Goal: Task Accomplishment & Management: Manage account settings

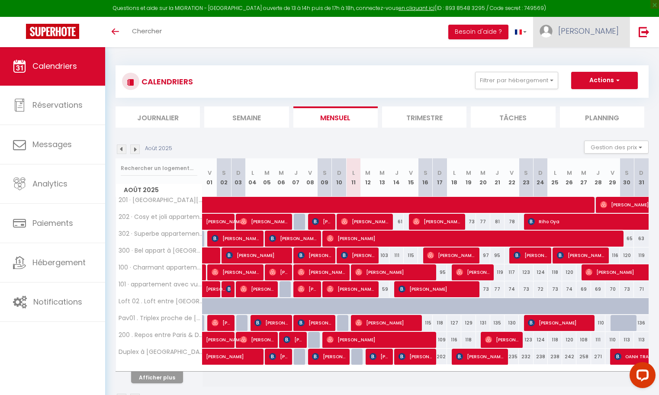
click at [552, 27] on span at bounding box center [545, 31] width 13 height 13
click at [599, 58] on link "Paramètres" at bounding box center [595, 60] width 64 height 15
select select "28"
select select "fr"
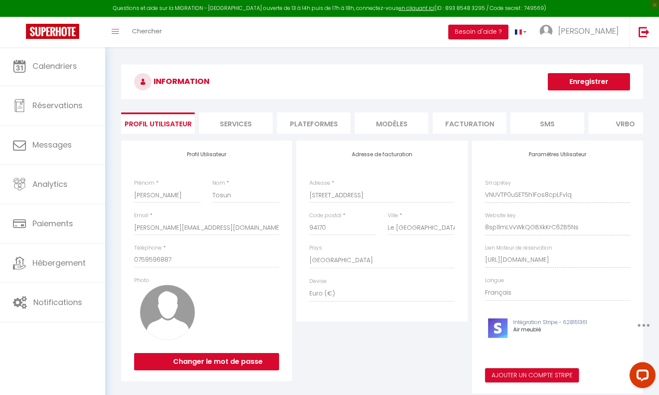
click at [311, 125] on li "Plateformes" at bounding box center [314, 122] width 74 height 21
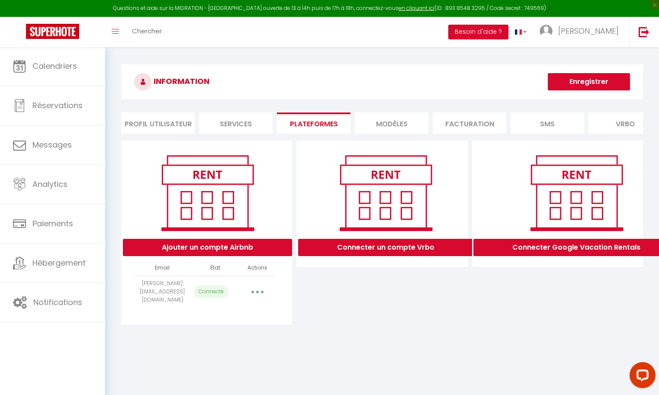
click at [254, 286] on button "button" at bounding box center [257, 292] width 24 height 14
click at [240, 306] on link "Importer les appartements" at bounding box center [219, 311] width 96 height 15
select select "30975"
select select
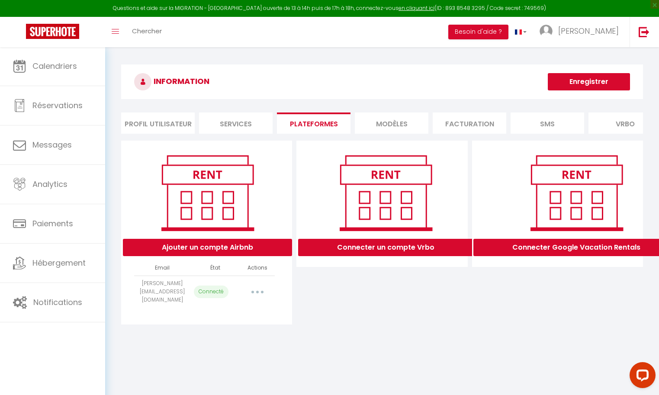
select select
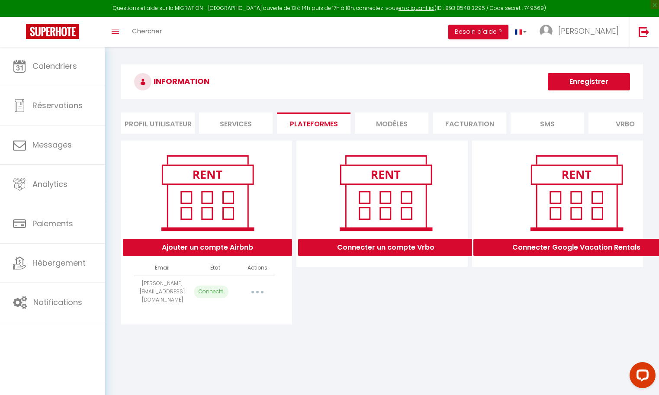
select select
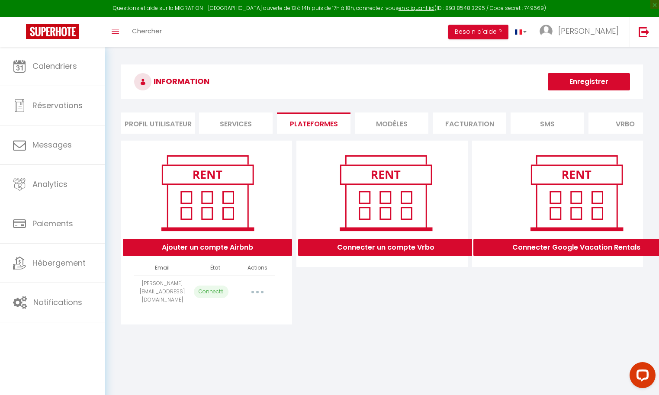
select select
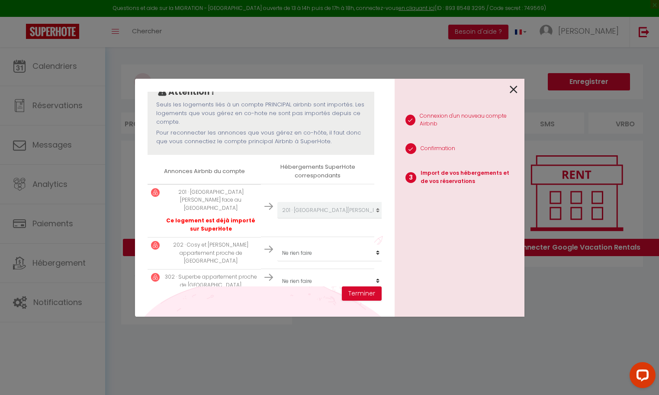
scroll to position [94, 0]
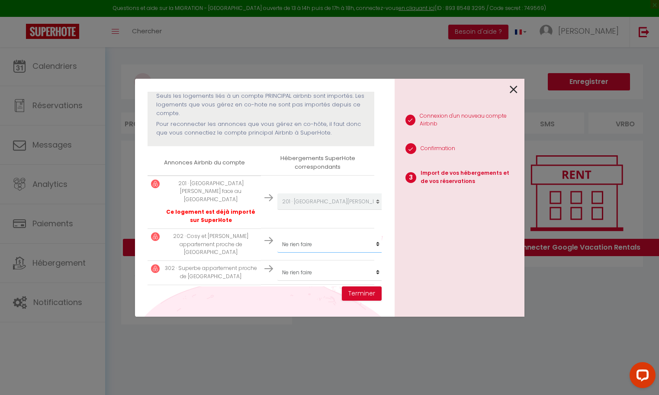
select select "30976"
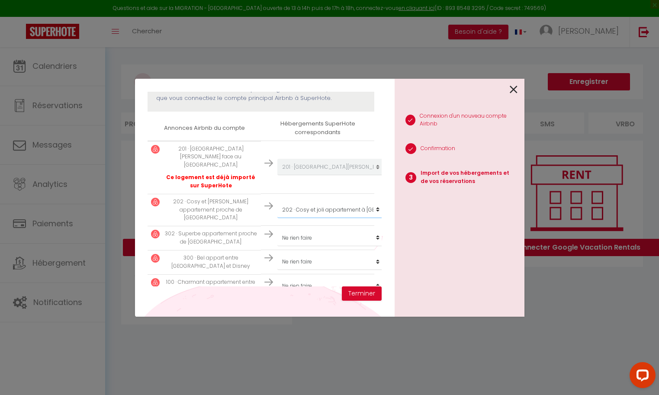
scroll to position [130, 0]
select select "30977"
select select "30978"
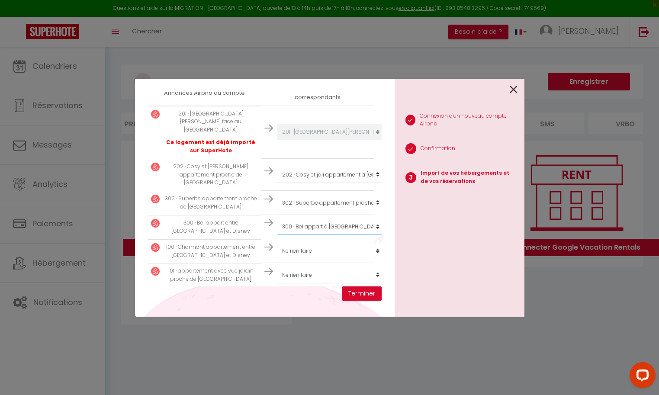
scroll to position [171, 0]
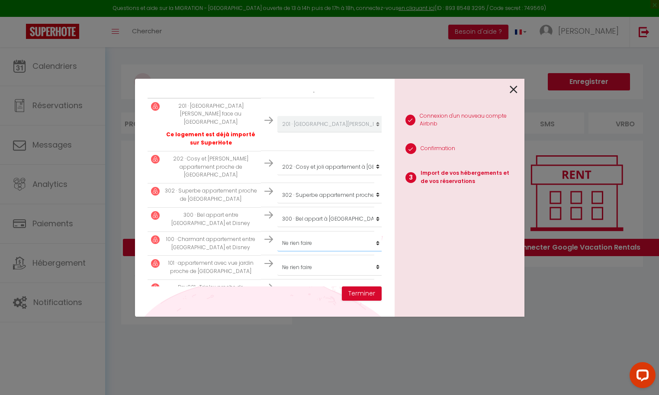
select select "30979"
select select "30980"
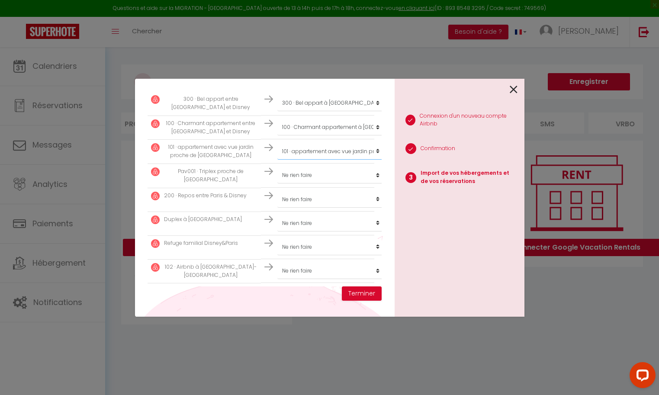
scroll to position [291, 0]
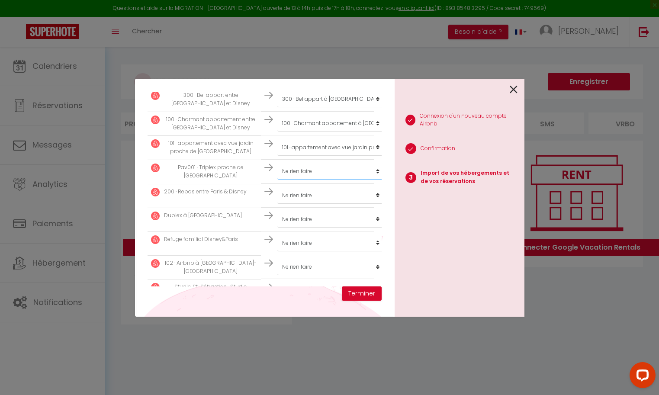
select select "31752"
select select "32028"
select select "32034"
select select "32054"
select select "38021"
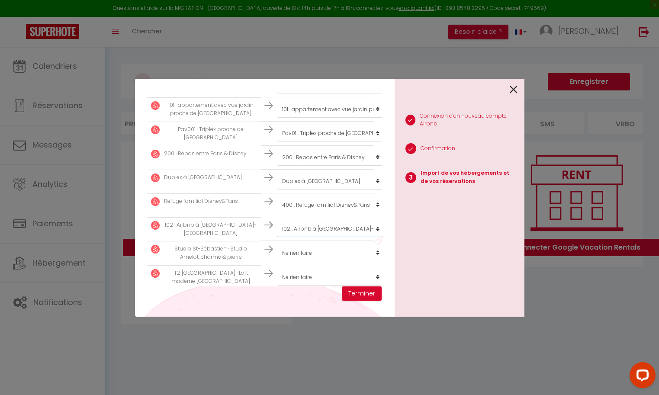
scroll to position [332, 0]
select select "57099"
select select "57142"
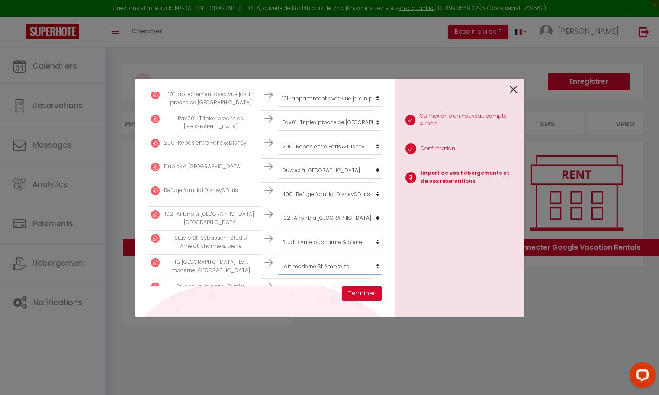
scroll to position [340, 0]
select select "74859"
click at [365, 294] on button "Terminer" at bounding box center [362, 293] width 40 height 15
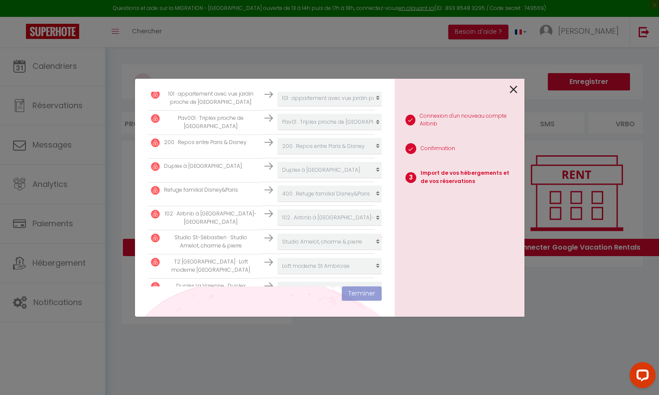
scroll to position [361, 0]
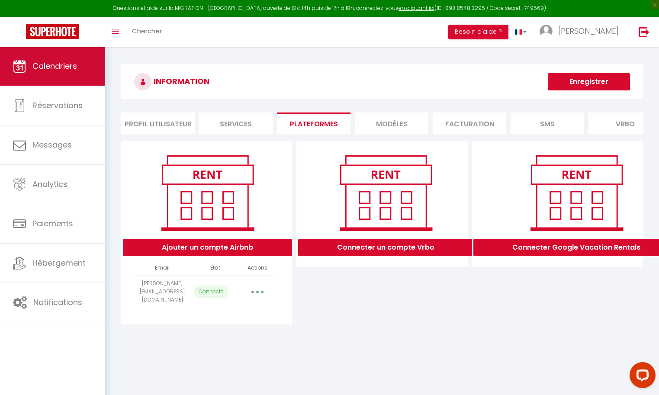
click at [85, 70] on link "Calendriers" at bounding box center [52, 66] width 105 height 39
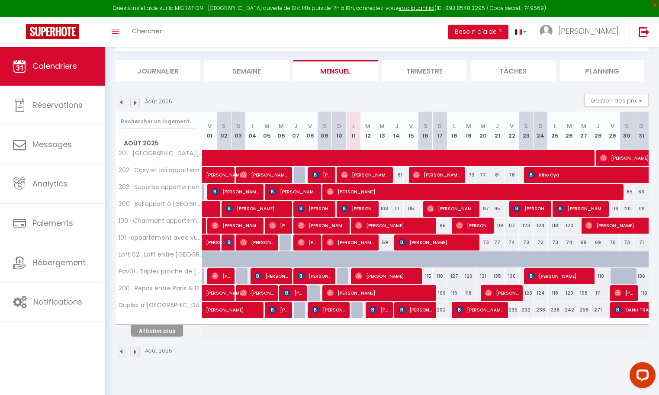
scroll to position [47, 0]
click at [157, 332] on button "Afficher plus" at bounding box center [157, 331] width 52 height 12
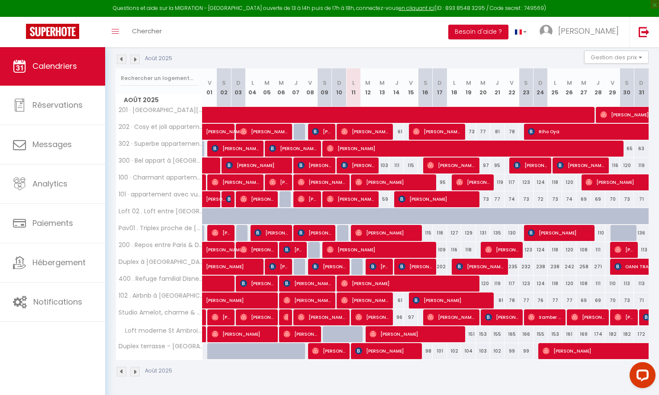
scroll to position [90, 0]
click at [607, 34] on span "[PERSON_NAME]" at bounding box center [588, 31] width 61 height 11
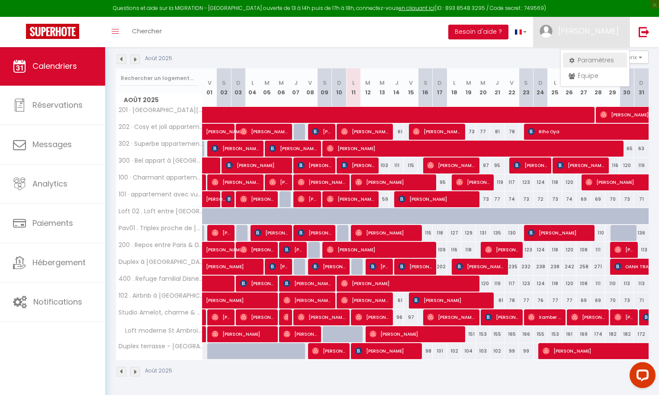
click at [606, 61] on link "Paramètres" at bounding box center [595, 60] width 64 height 15
select select "28"
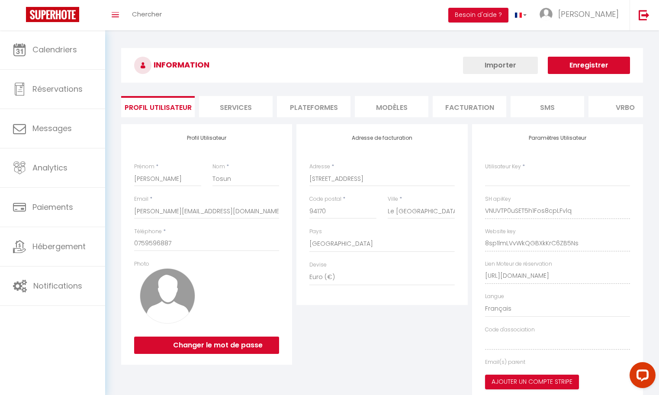
type input "VNUVTP0uSET5h1Fos8cpLFvlq"
type input "8sp1lmLVvWkQGBXkKrC6ZB5Ns"
type input "[URL][DOMAIN_NAME]"
select select "fr"
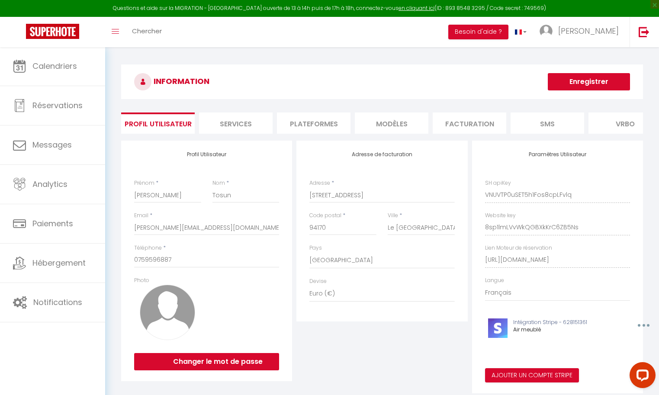
click at [303, 121] on li "Plateformes" at bounding box center [314, 122] width 74 height 21
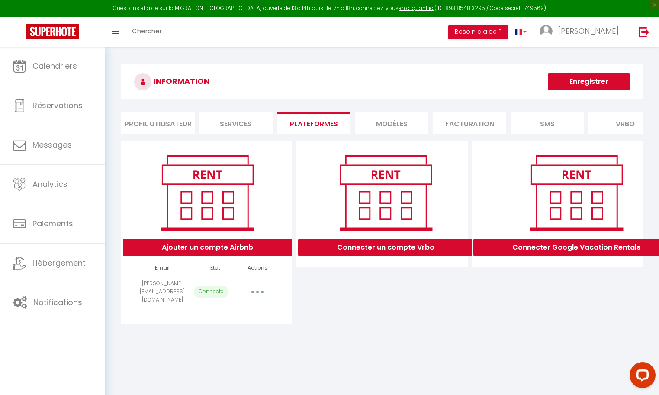
click at [258, 285] on button "button" at bounding box center [257, 292] width 24 height 14
click at [230, 308] on link "Importer les appartements" at bounding box center [219, 311] width 96 height 15
select select "30975"
select select "30976"
select select "30977"
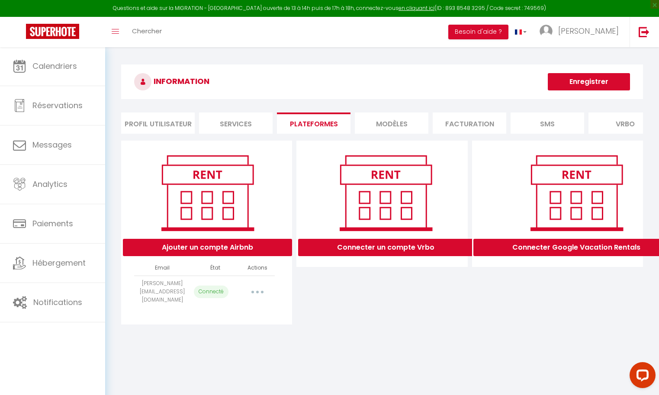
select select "30978"
select select "30979"
select select "30980"
select select "31752"
select select "32028"
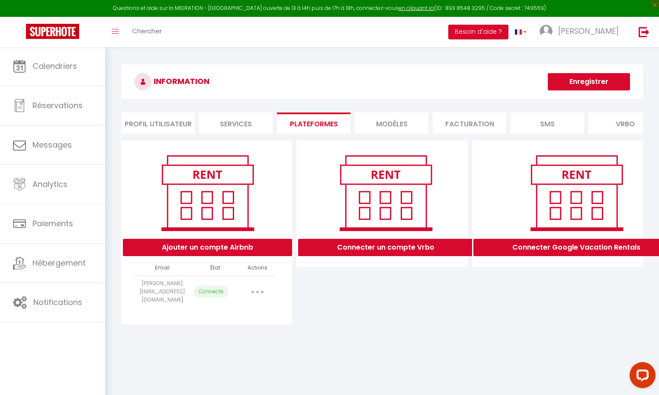
select select "32034"
select select "32054"
select select "38021"
select select "57099"
select select "57142"
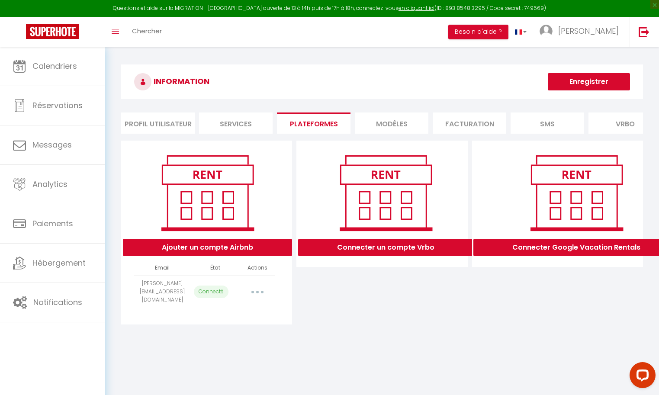
select select "74859"
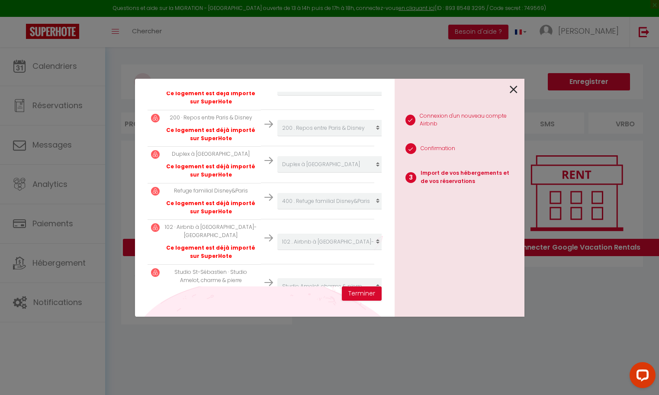
scroll to position [561, 0]
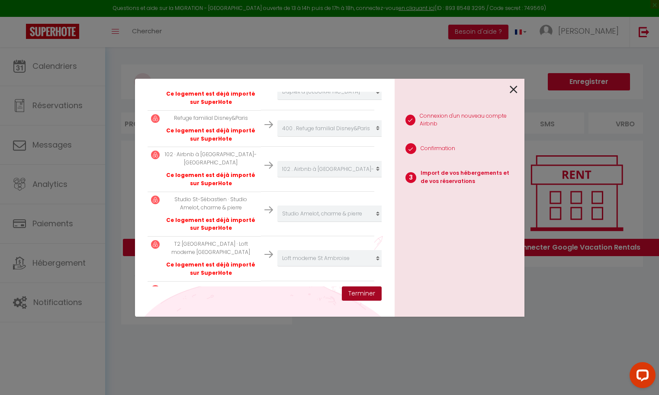
click at [373, 295] on button "Terminer" at bounding box center [362, 293] width 40 height 15
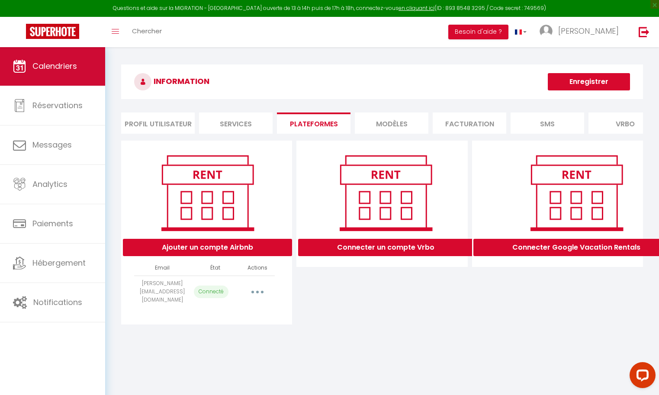
click at [54, 61] on span "Calendriers" at bounding box center [54, 66] width 45 height 11
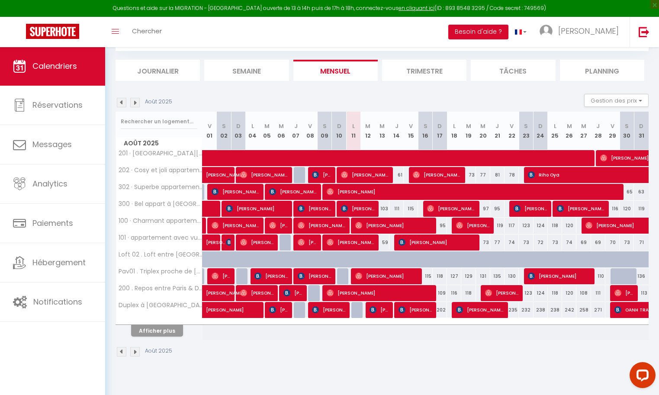
scroll to position [47, 0]
click at [170, 334] on button "Afficher plus" at bounding box center [157, 331] width 52 height 12
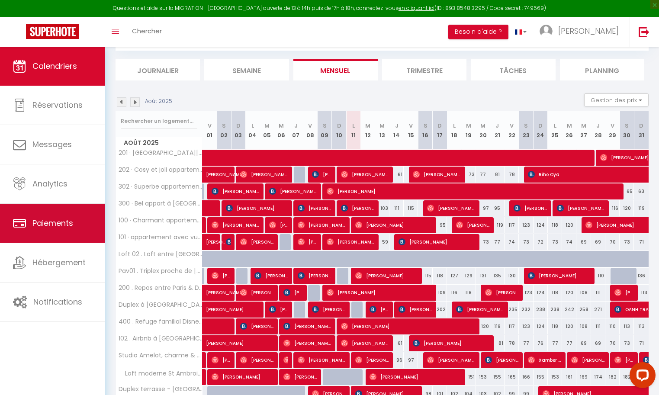
scroll to position [64, 0]
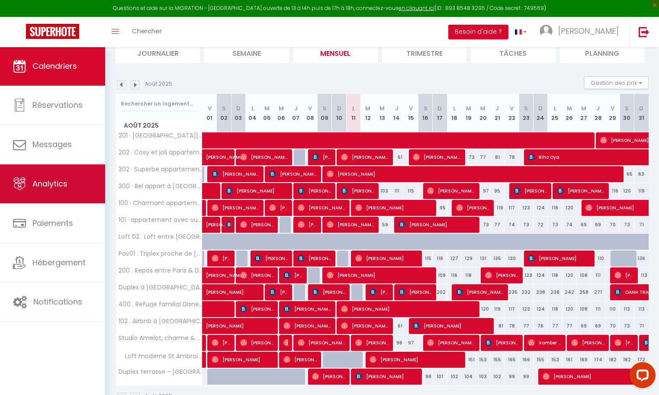
click at [70, 185] on link "Analytics" at bounding box center [52, 183] width 105 height 39
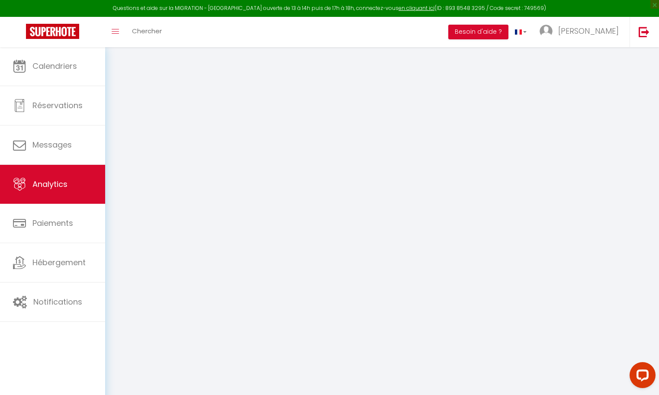
select select "2025"
select select "8"
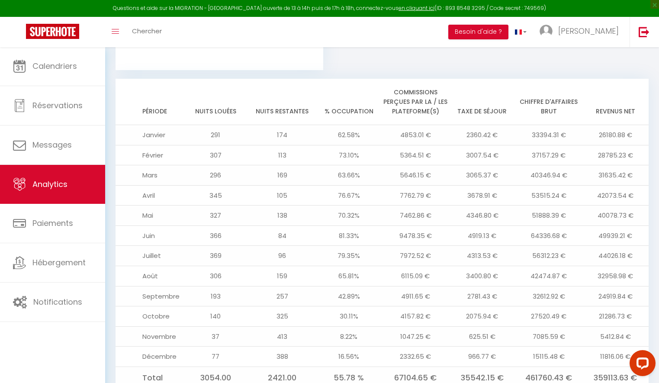
scroll to position [922, 0]
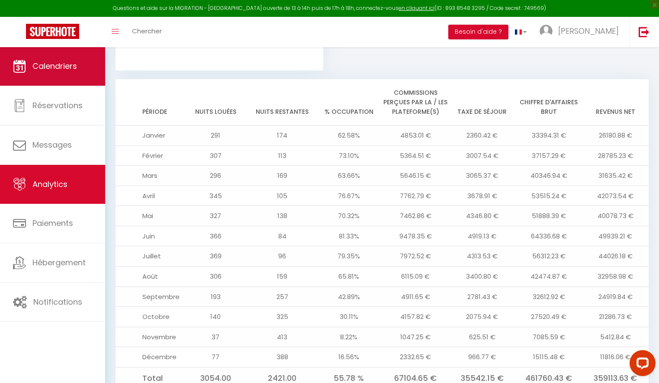
click at [70, 73] on link "Calendriers" at bounding box center [52, 66] width 105 height 39
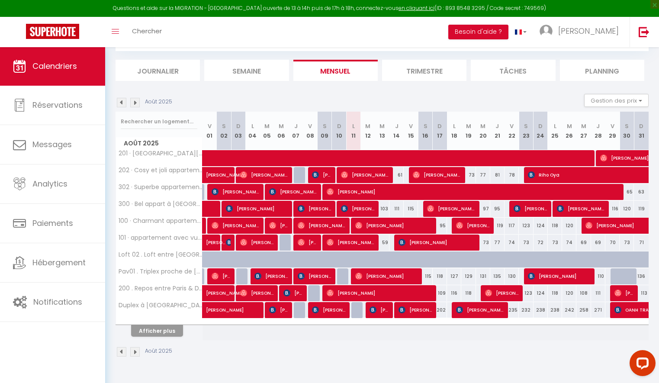
scroll to position [47, 0]
click at [628, 276] on div at bounding box center [632, 281] width 14 height 16
type input "140"
type input "[PERSON_NAME] 30 Août 2025"
type input "Dim 31 Août 2025"
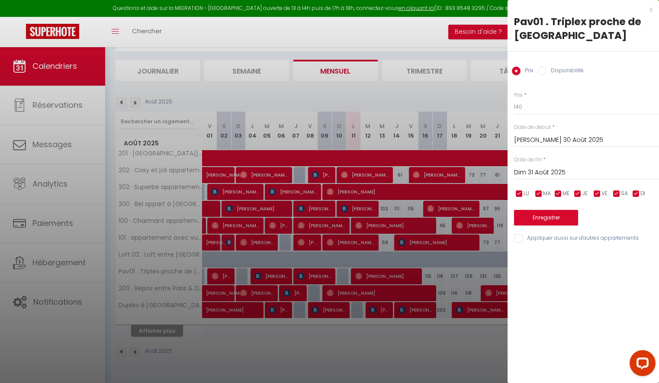
click at [478, 372] on div at bounding box center [329, 191] width 659 height 383
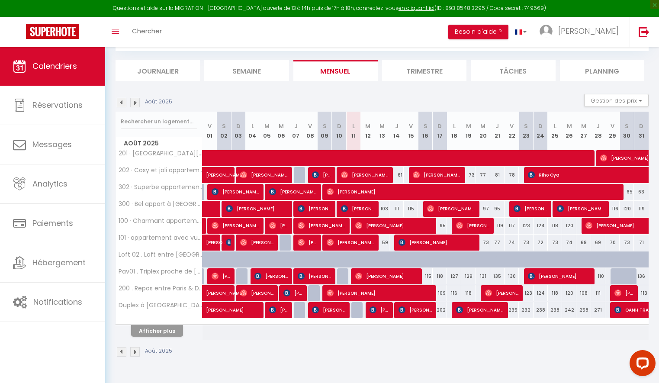
click at [614, 273] on div at bounding box center [617, 276] width 14 height 16
type input "136"
select select "1"
type input "Ven 29 Août 2025"
type input "[PERSON_NAME] 30 Août 2025"
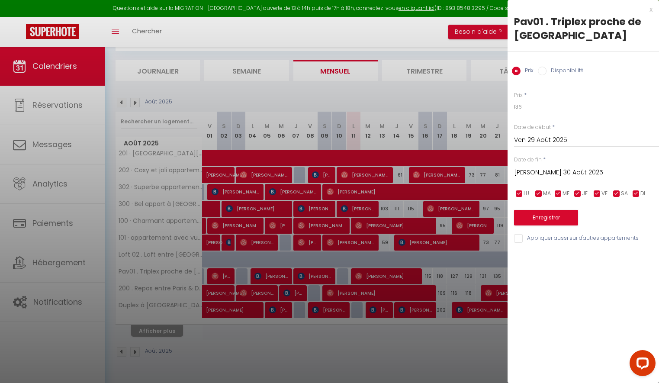
click at [544, 71] on input "Disponibilité" at bounding box center [542, 71] width 9 height 9
radio input "true"
radio input "false"
click at [552, 171] on input "[PERSON_NAME] 30 Août 2025" at bounding box center [586, 173] width 145 height 11
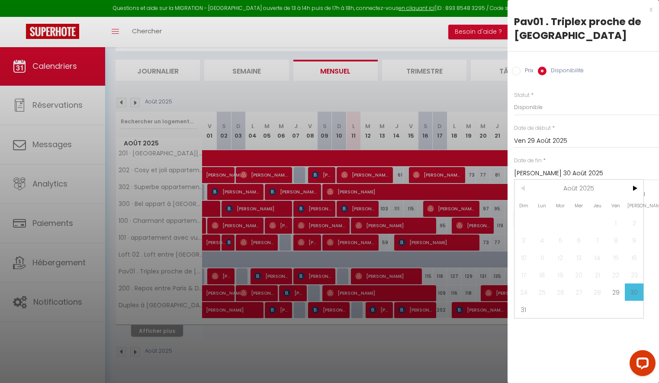
click at [519, 310] on span "31" at bounding box center [523, 309] width 19 height 17
type input "Dim 31 Août 2025"
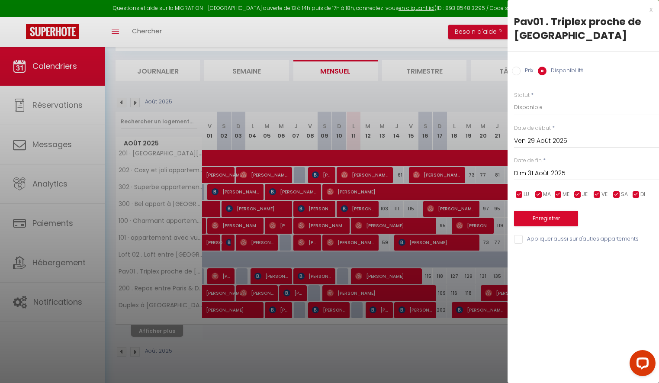
click at [547, 216] on button "Enregistrer" at bounding box center [546, 219] width 64 height 16
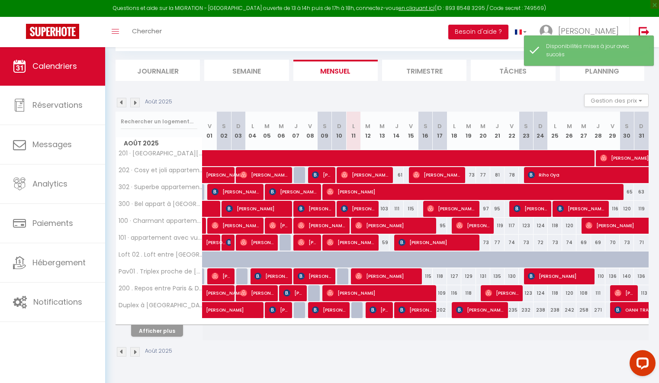
scroll to position [35, 0]
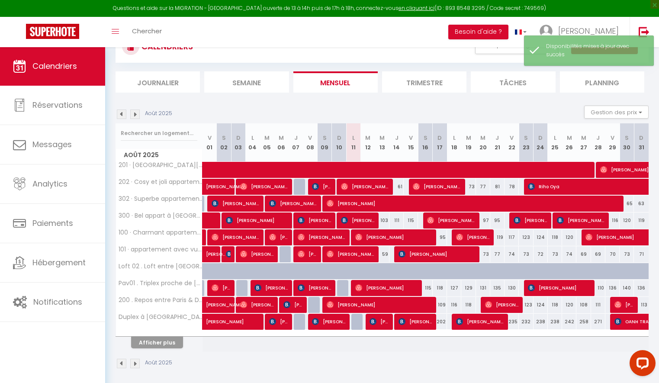
click at [160, 342] on button "Afficher plus" at bounding box center [157, 343] width 52 height 12
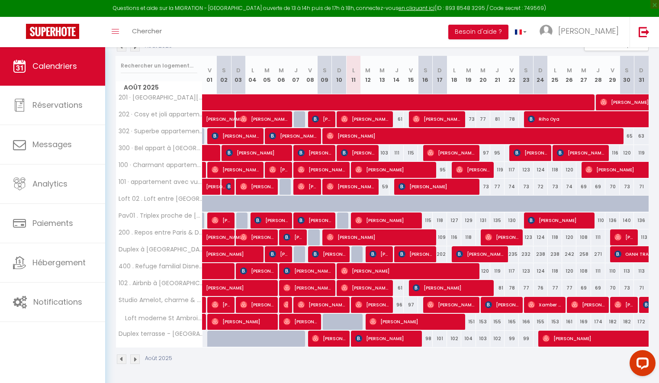
scroll to position [102, 0]
